Goal: Contribute content: Add original content to the website for others to see

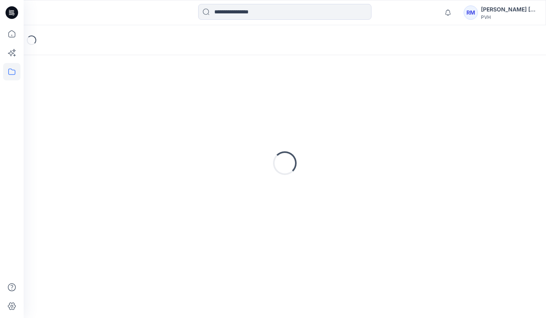
click at [495, 9] on div "Regina Miracle Regina Miracle" at bounding box center [508, 9] width 55 height 9
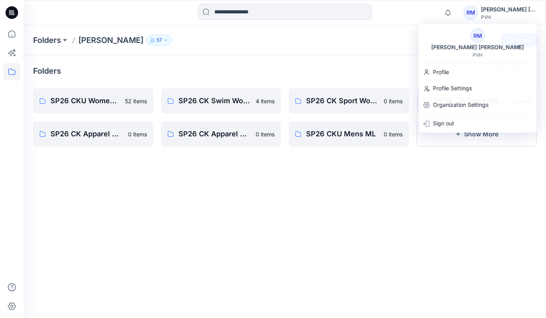
click at [11, 11] on icon at bounding box center [12, 12] width 13 height 13
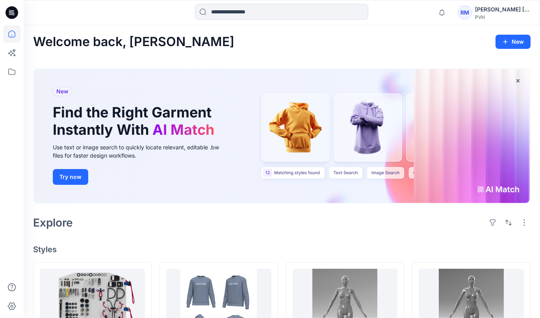
click at [459, 13] on div "RM" at bounding box center [465, 13] width 14 height 14
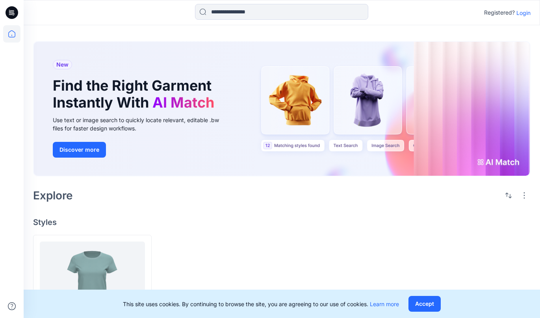
click at [523, 12] on p "Login" at bounding box center [523, 13] width 14 height 8
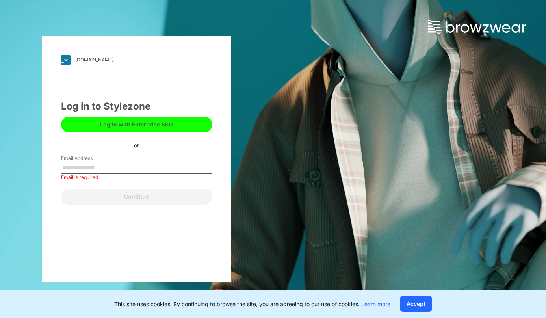
click at [129, 169] on input "Email Address" at bounding box center [136, 168] width 151 height 12
type input "**********"
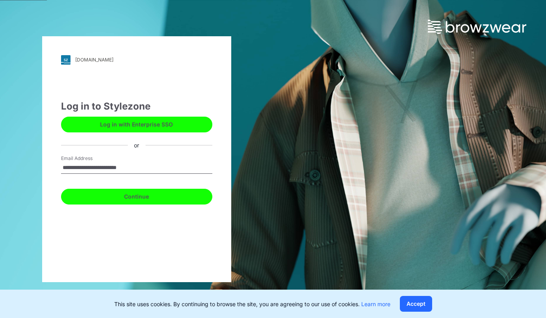
click at [117, 195] on button "Continue" at bounding box center [136, 197] width 151 height 16
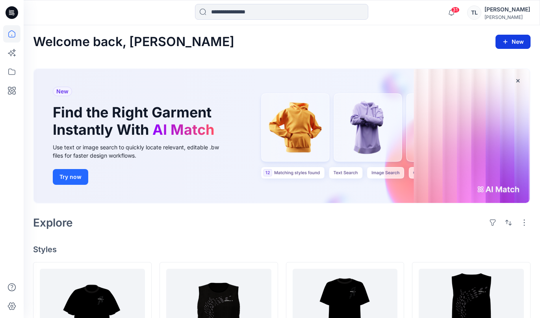
click at [517, 43] on button "New" at bounding box center [512, 42] width 35 height 14
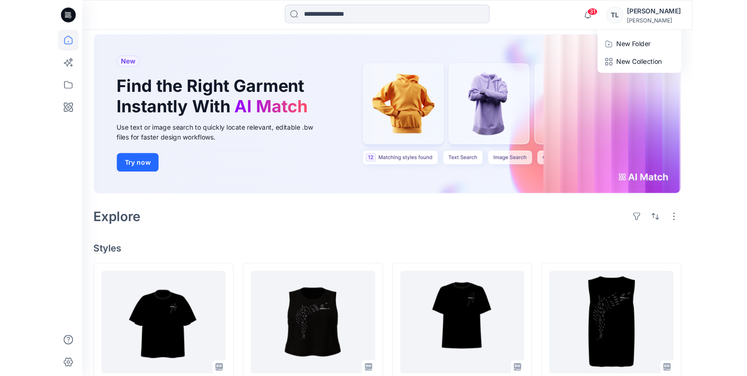
scroll to position [32, 0]
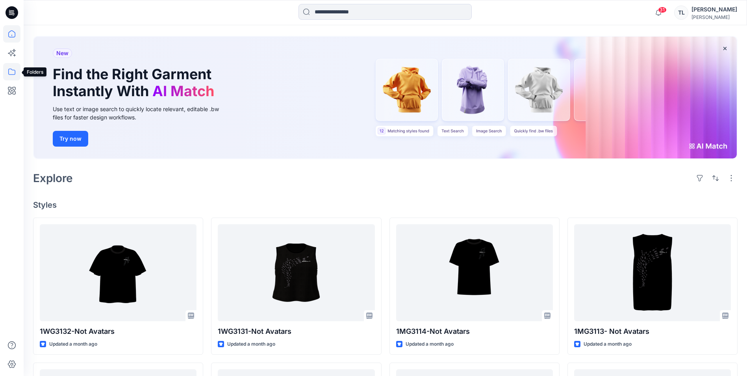
click at [11, 72] on icon at bounding box center [11, 71] width 17 height 17
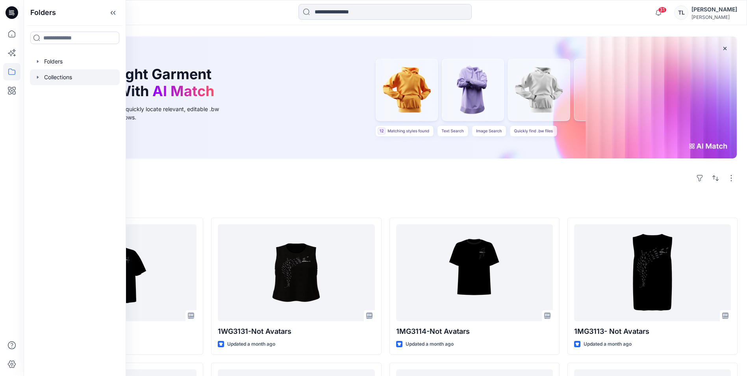
click at [46, 75] on div at bounding box center [75, 77] width 90 height 16
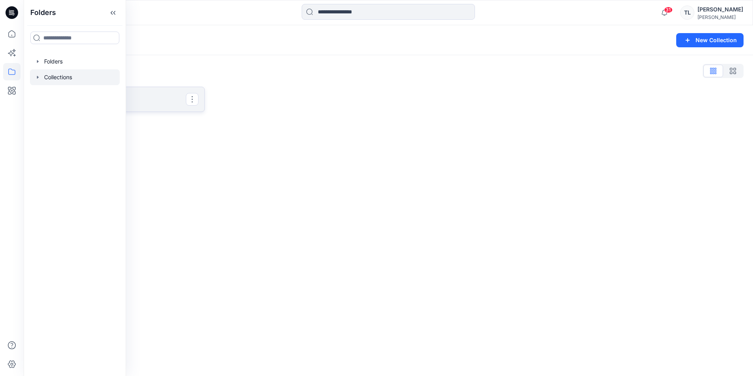
click at [152, 104] on p "BZW Collection Test" at bounding box center [117, 99] width 135 height 11
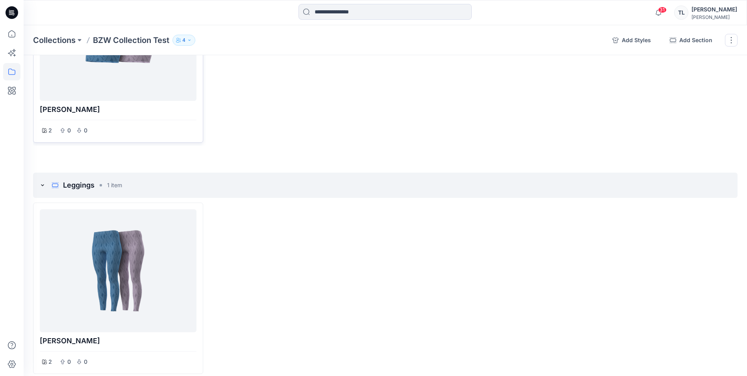
scroll to position [214, 0]
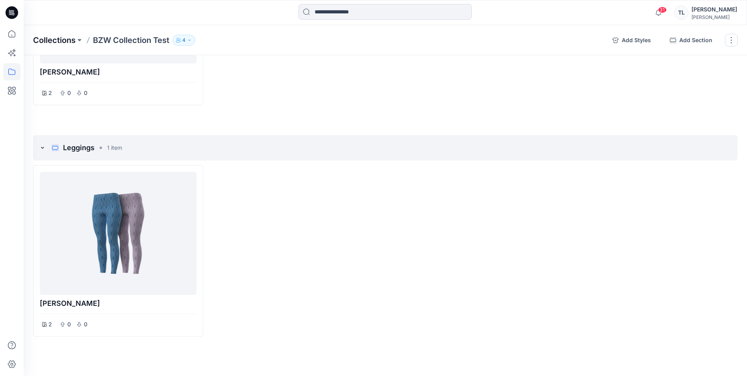
click at [64, 41] on p "Collections" at bounding box center [54, 40] width 43 height 11
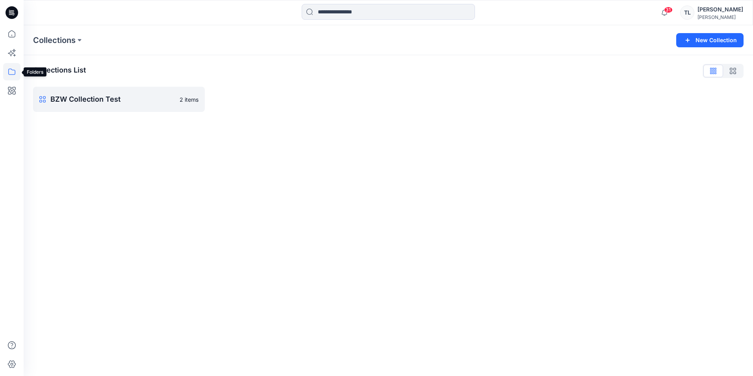
click at [12, 70] on icon at bounding box center [11, 71] width 17 height 17
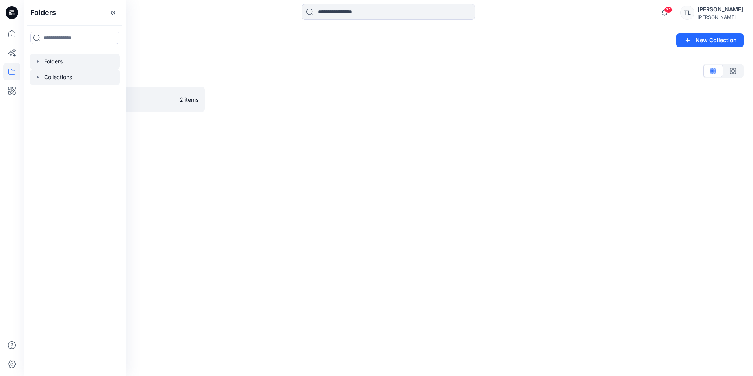
click at [48, 63] on div at bounding box center [75, 62] width 90 height 16
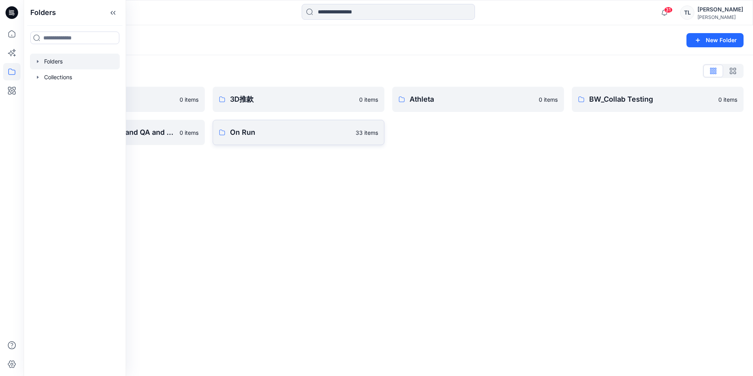
click at [254, 132] on p "On Run" at bounding box center [290, 132] width 121 height 11
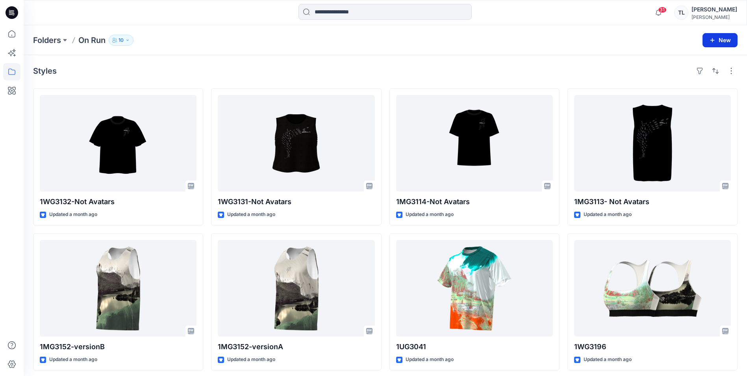
click at [545, 43] on button "New" at bounding box center [719, 40] width 35 height 14
click at [545, 63] on p "New Style" at bounding box center [695, 59] width 26 height 9
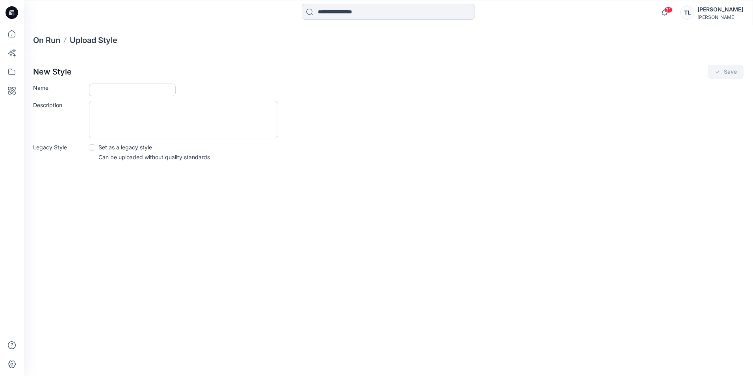
click at [134, 92] on input "Name" at bounding box center [132, 89] width 87 height 13
click at [545, 166] on div "New Style Save Name Description Legacy Style Set as a legacy style Can be uploa…" at bounding box center [388, 115] width 729 height 120
click at [145, 90] on input "Name" at bounding box center [132, 89] width 87 height 13
type input "*******"
click at [107, 279] on div "On Run Upload Style New Style Save Name ******* Description Legacy Style Set as…" at bounding box center [388, 200] width 729 height 350
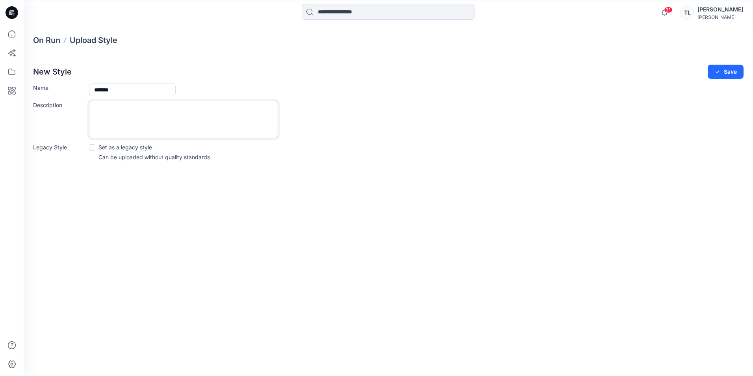
click at [135, 117] on textarea "Description" at bounding box center [183, 119] width 189 height 37
type textarea "**********"
click at [545, 73] on button "Save" at bounding box center [726, 72] width 36 height 14
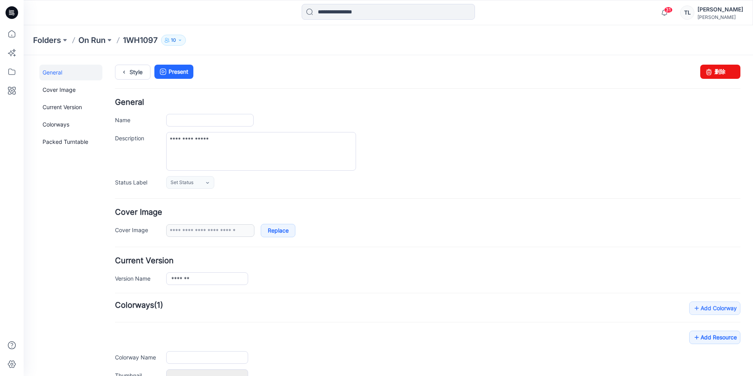
type input "*******"
type input "**********"
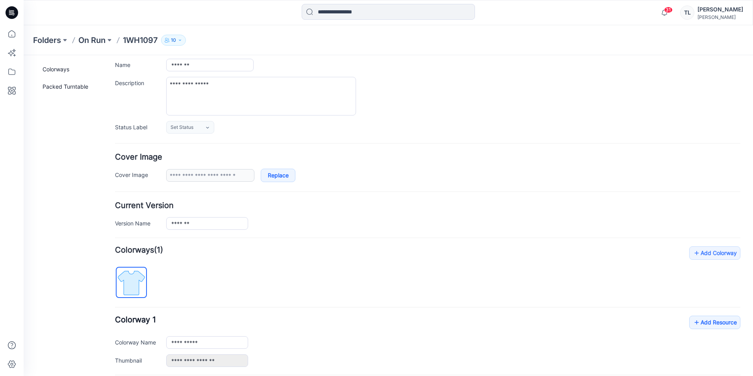
scroll to position [136, 0]
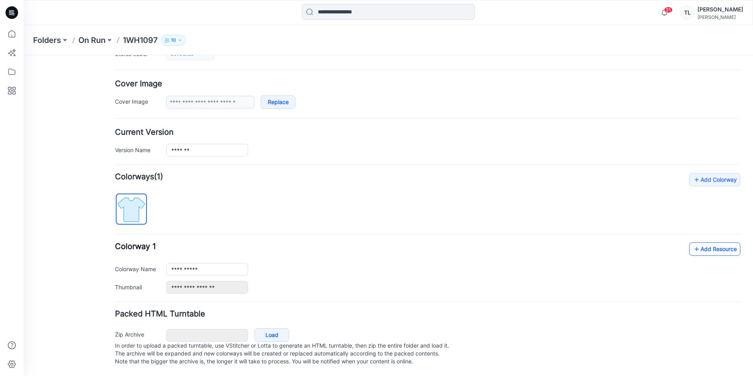
click at [545, 243] on link "Add Resource" at bounding box center [714, 248] width 51 height 13
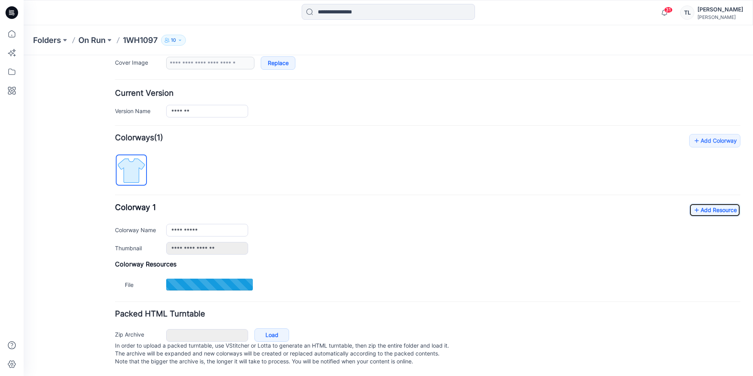
scroll to position [176, 0]
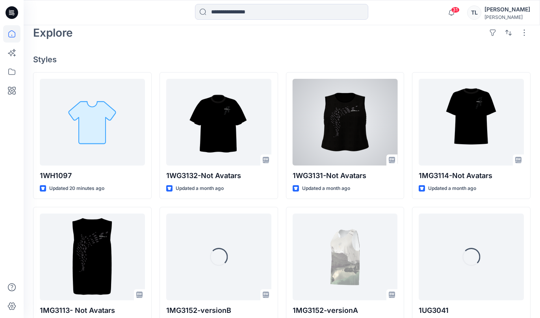
scroll to position [197, 0]
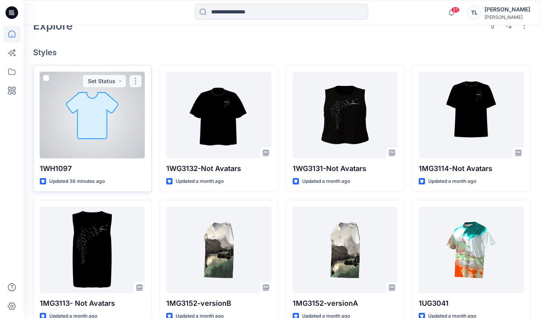
click at [136, 80] on button "button" at bounding box center [135, 81] width 13 height 13
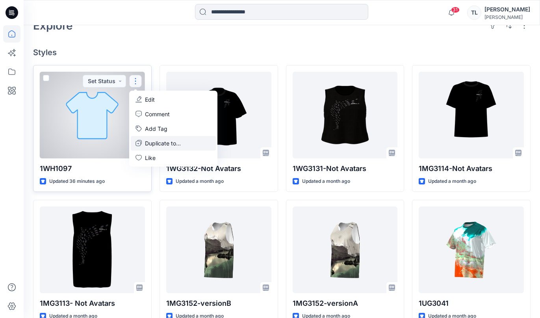
click at [170, 143] on p "Duplicate to..." at bounding box center [163, 143] width 36 height 8
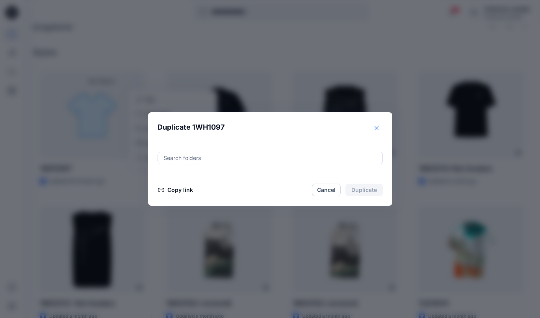
click at [380, 123] on button "Close" at bounding box center [376, 128] width 13 height 13
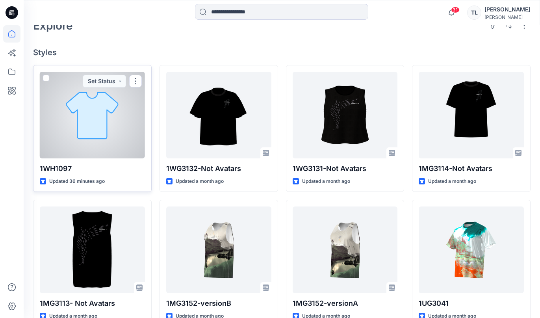
click at [126, 130] on div at bounding box center [92, 115] width 105 height 87
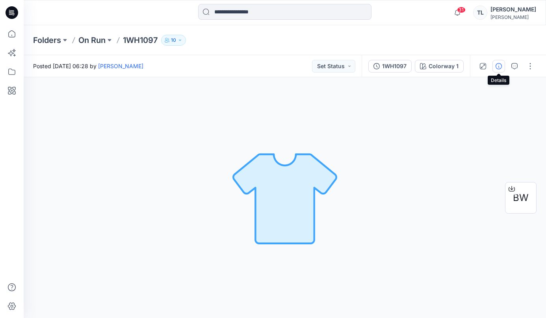
click at [496, 64] on icon "button" at bounding box center [498, 66] width 6 height 6
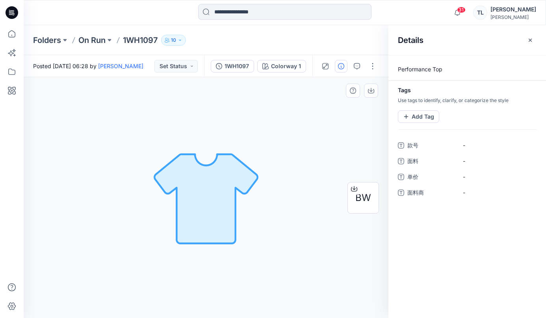
click at [298, 167] on div "Colorway 1 Loading... Material Properties Loading..." at bounding box center [206, 197] width 365 height 241
click at [530, 41] on icon "button" at bounding box center [530, 40] width 6 height 6
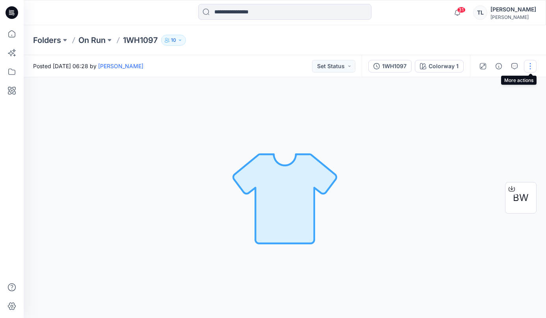
click at [531, 69] on button "button" at bounding box center [530, 66] width 13 height 13
click at [410, 197] on div "Colorway 1 Loading... Material Properties Loading..." at bounding box center [285, 197] width 522 height 241
